Goal: Transaction & Acquisition: Download file/media

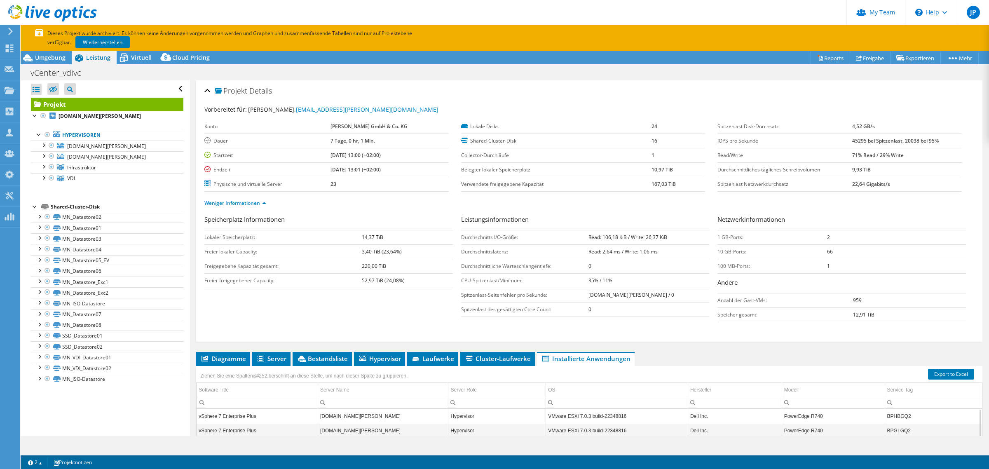
select select "USD"
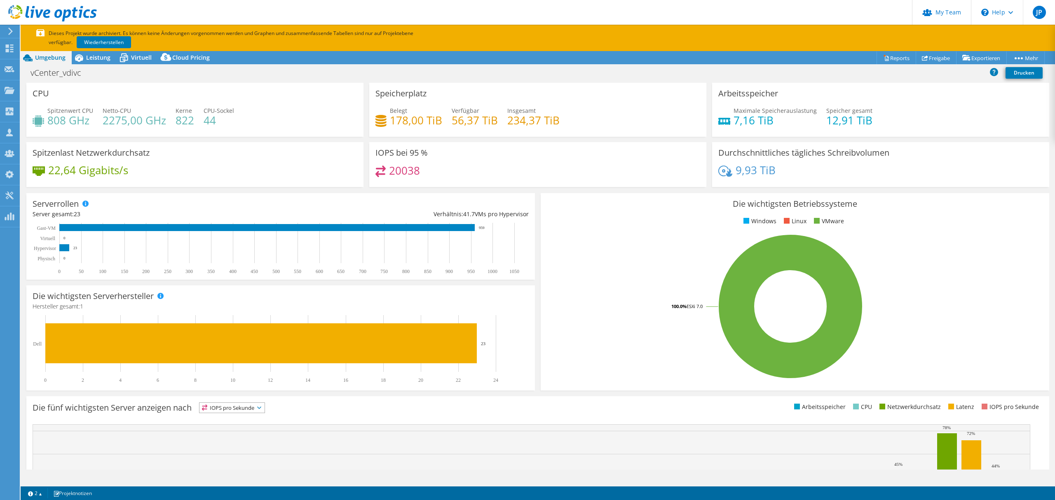
select select "USD"
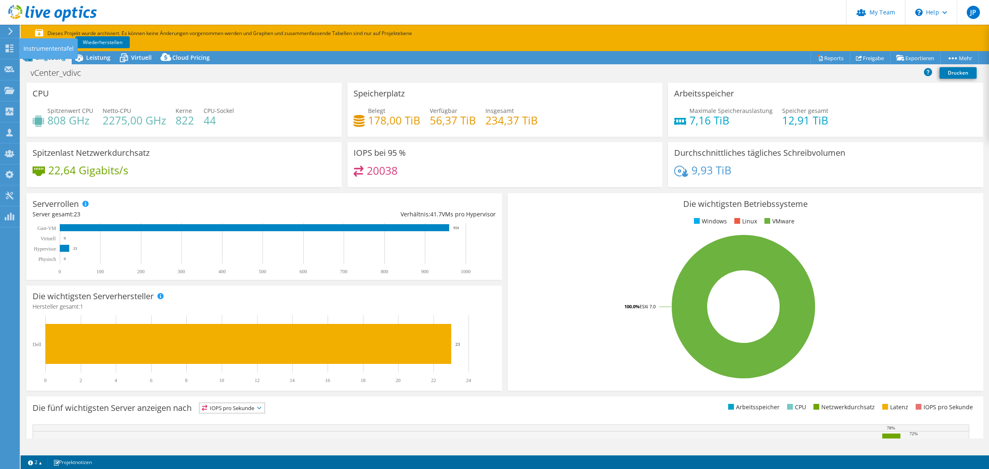
click at [5, 52] on div at bounding box center [10, 49] width 10 height 9
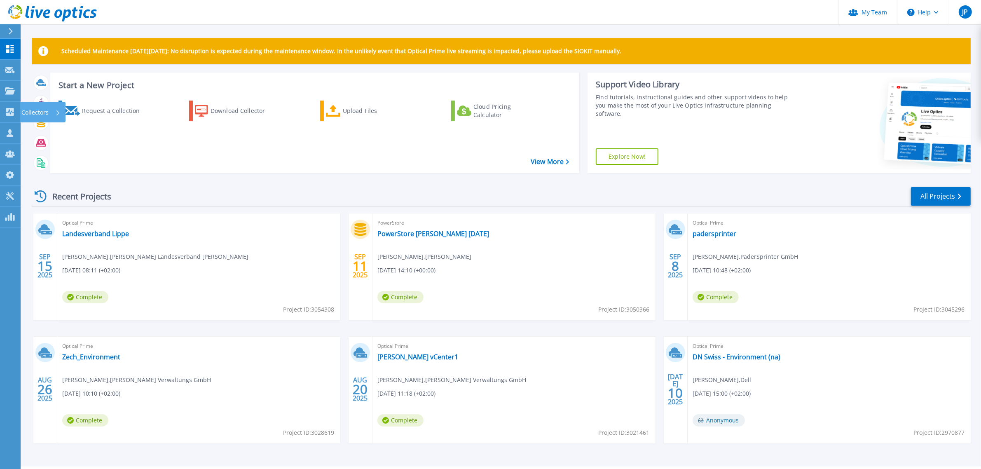
click at [42, 114] on p "Collectors" at bounding box center [34, 112] width 27 height 21
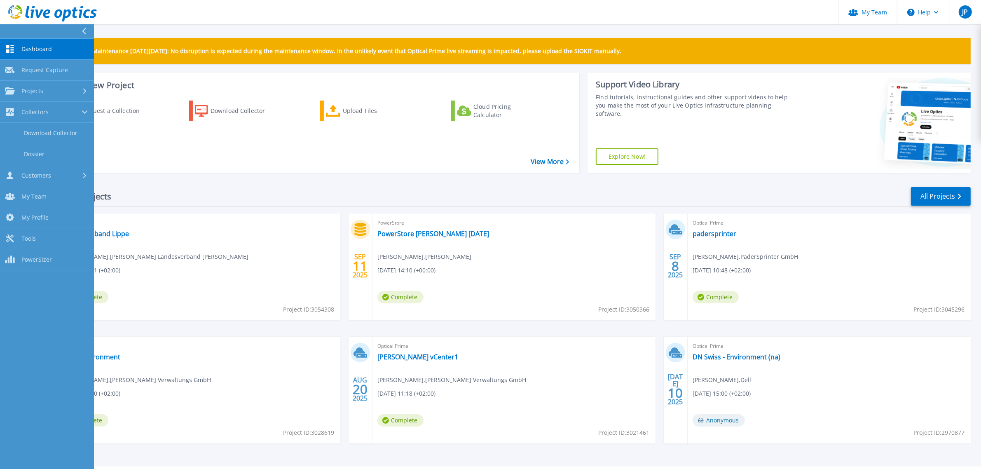
click at [38, 132] on link "Download Collector" at bounding box center [47, 133] width 94 height 21
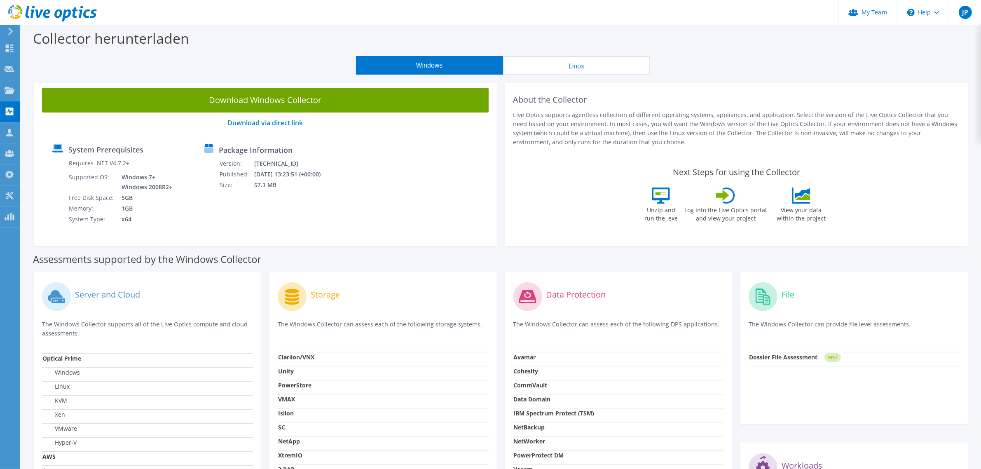
click at [238, 104] on link "Download Windows Collector" at bounding box center [265, 100] width 447 height 25
click at [9, 47] on icon at bounding box center [10, 49] width 10 height 8
